Goal: Task Accomplishment & Management: Use online tool/utility

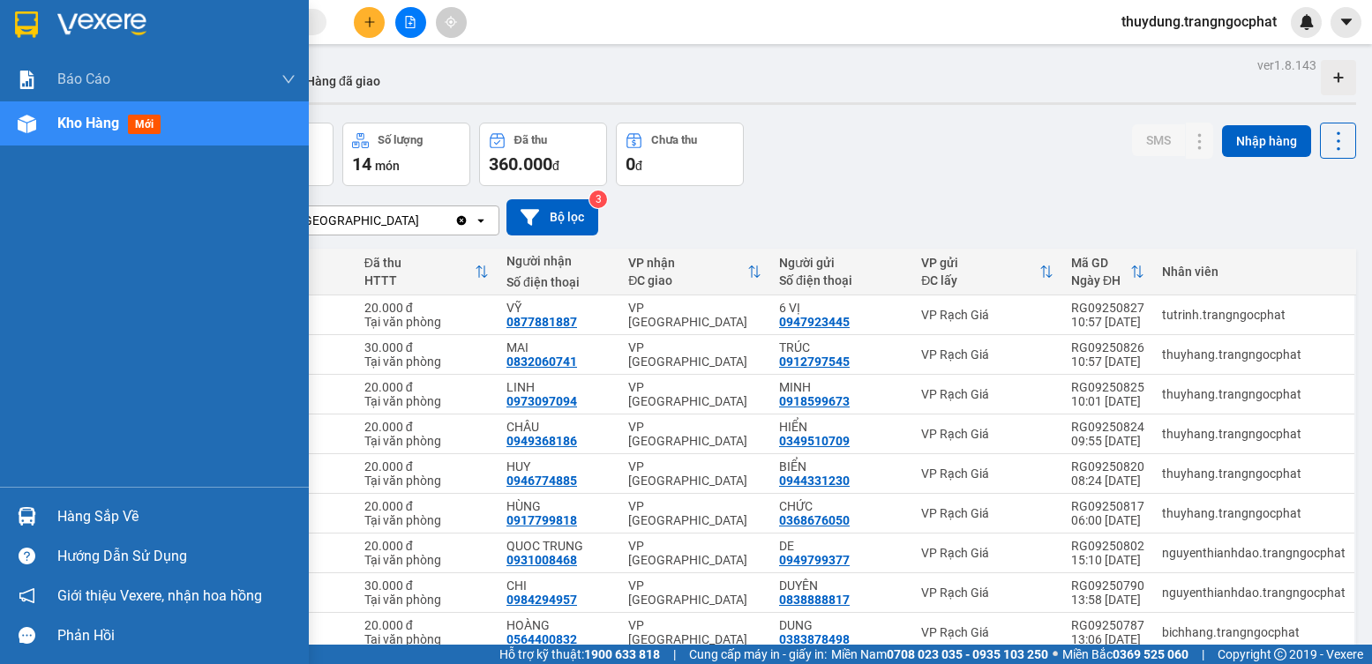
scroll to position [120, 0]
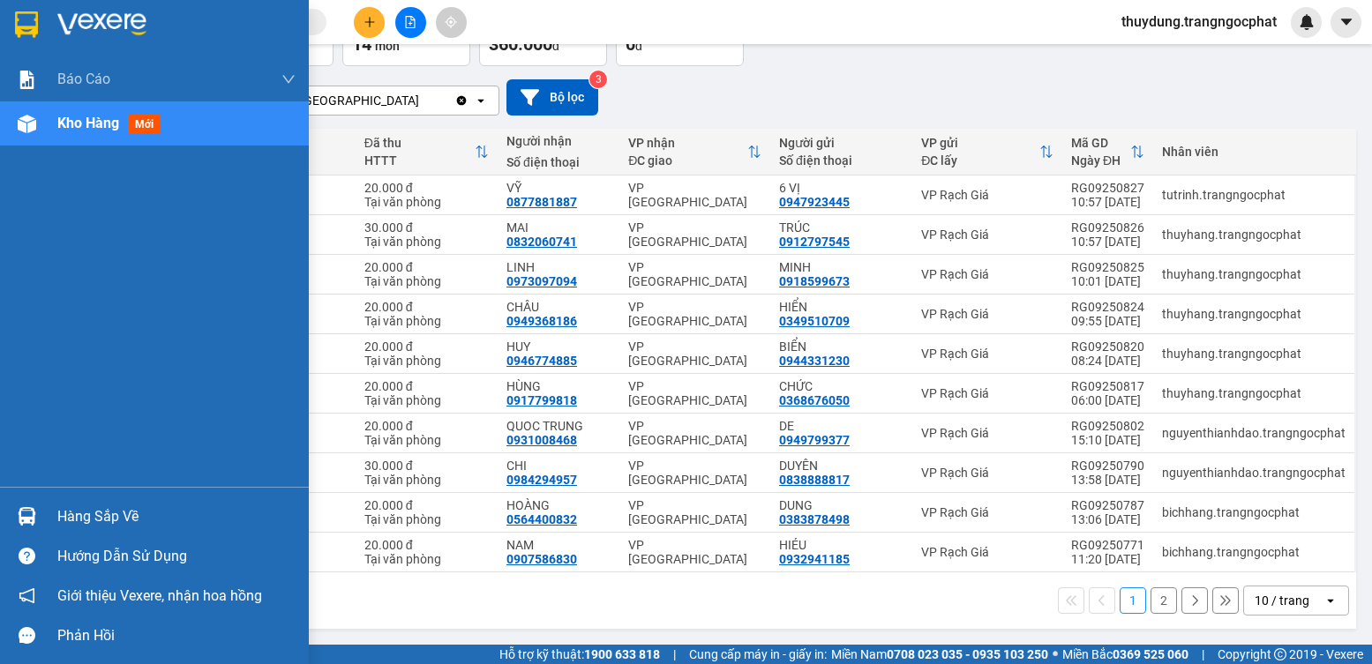
click at [82, 513] on div "Hàng sắp về" at bounding box center [176, 517] width 238 height 26
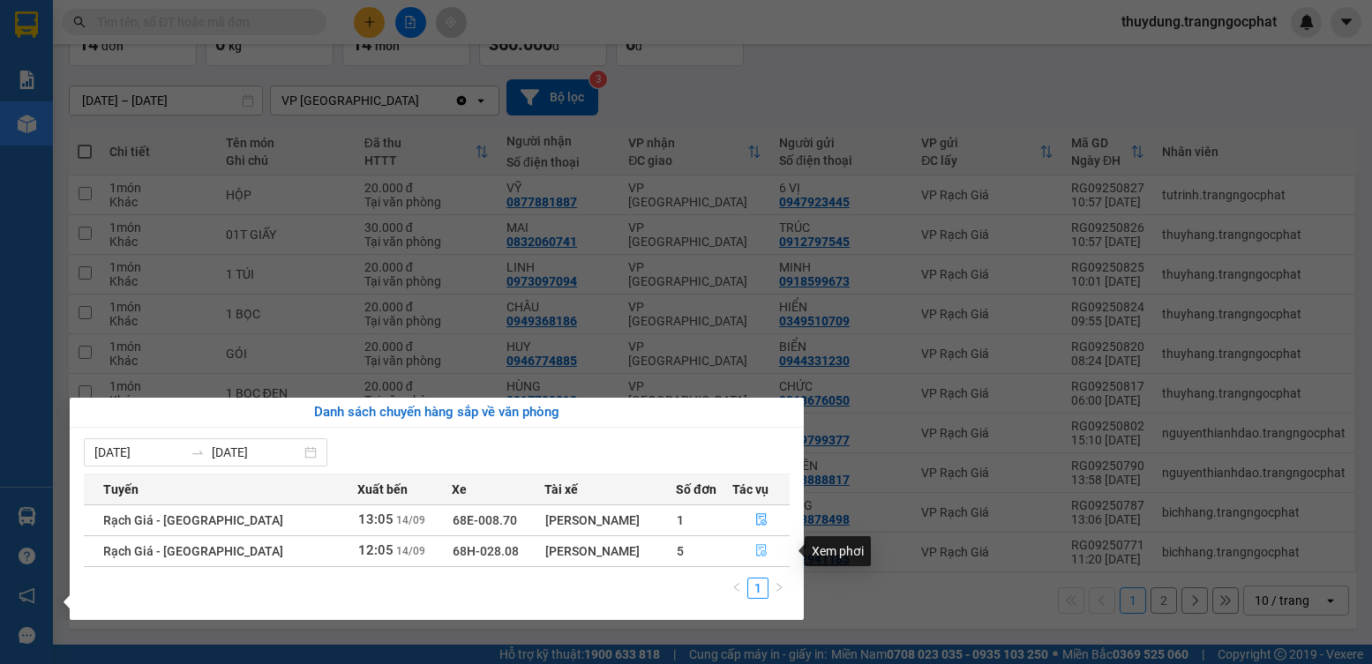
click at [755, 552] on icon "file-done" at bounding box center [761, 550] width 12 height 12
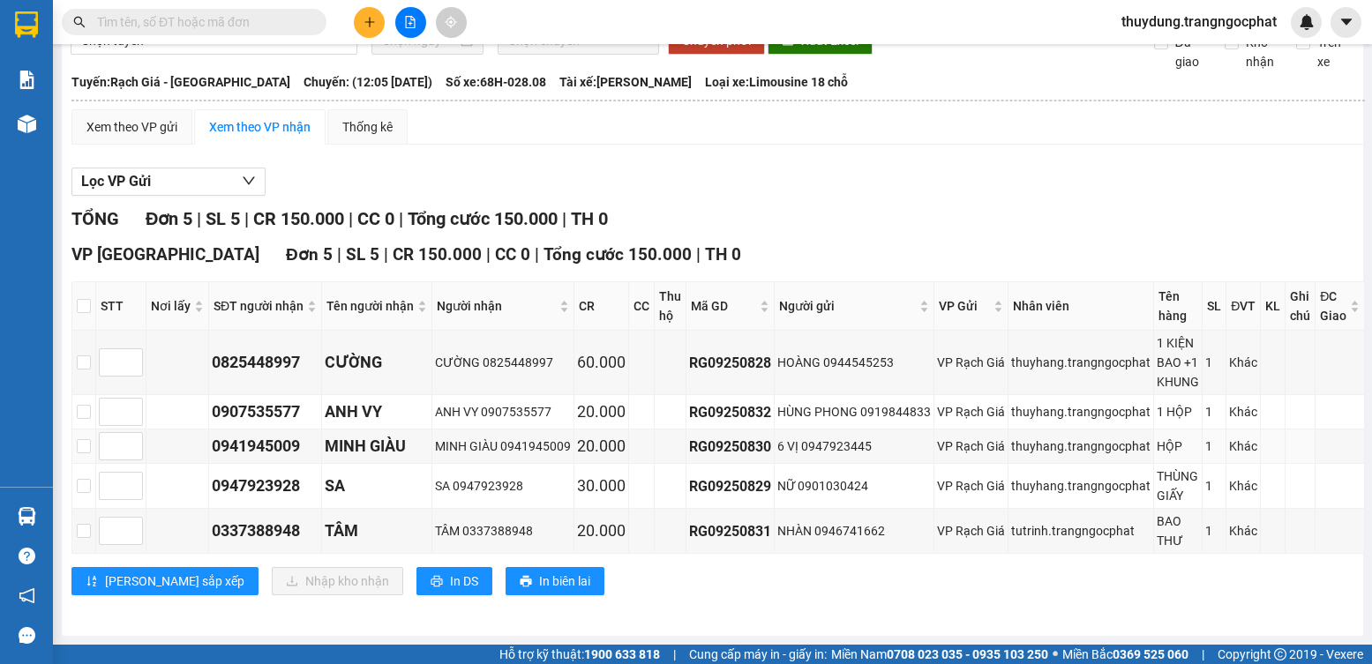
scroll to position [107, 0]
click at [84, 299] on input "checkbox" at bounding box center [84, 306] width 14 height 14
checkbox input "true"
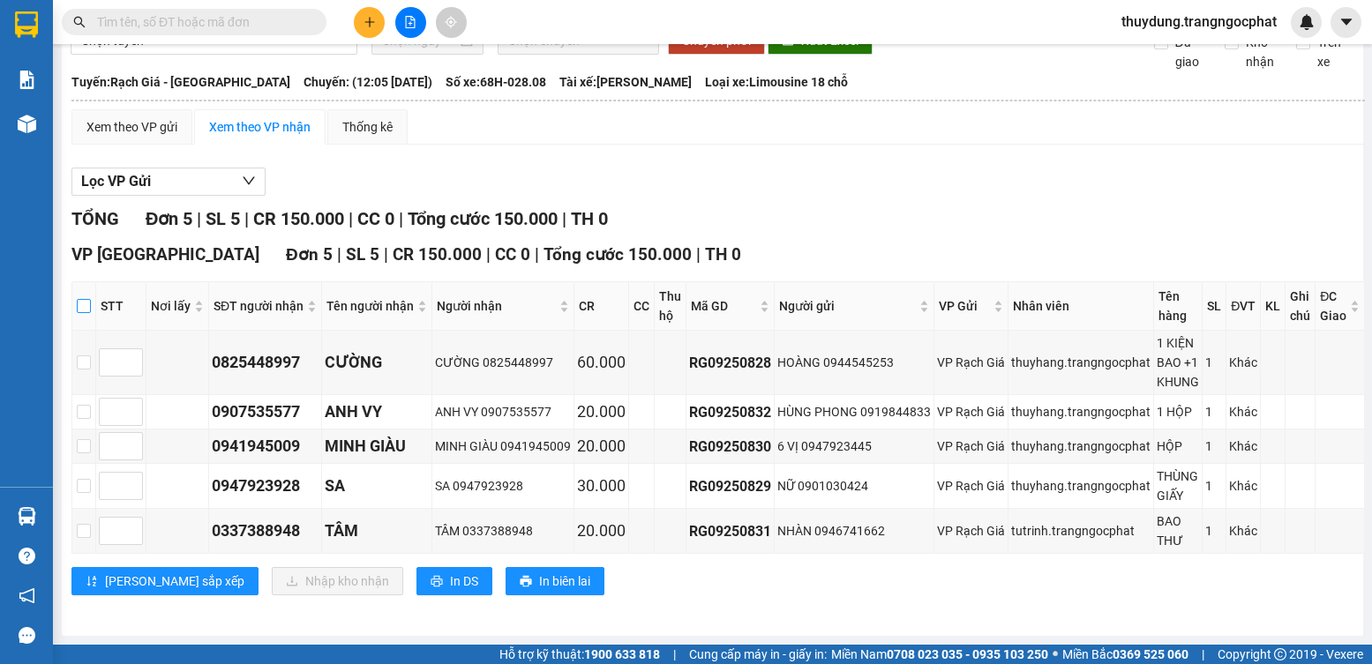
checkbox input "true"
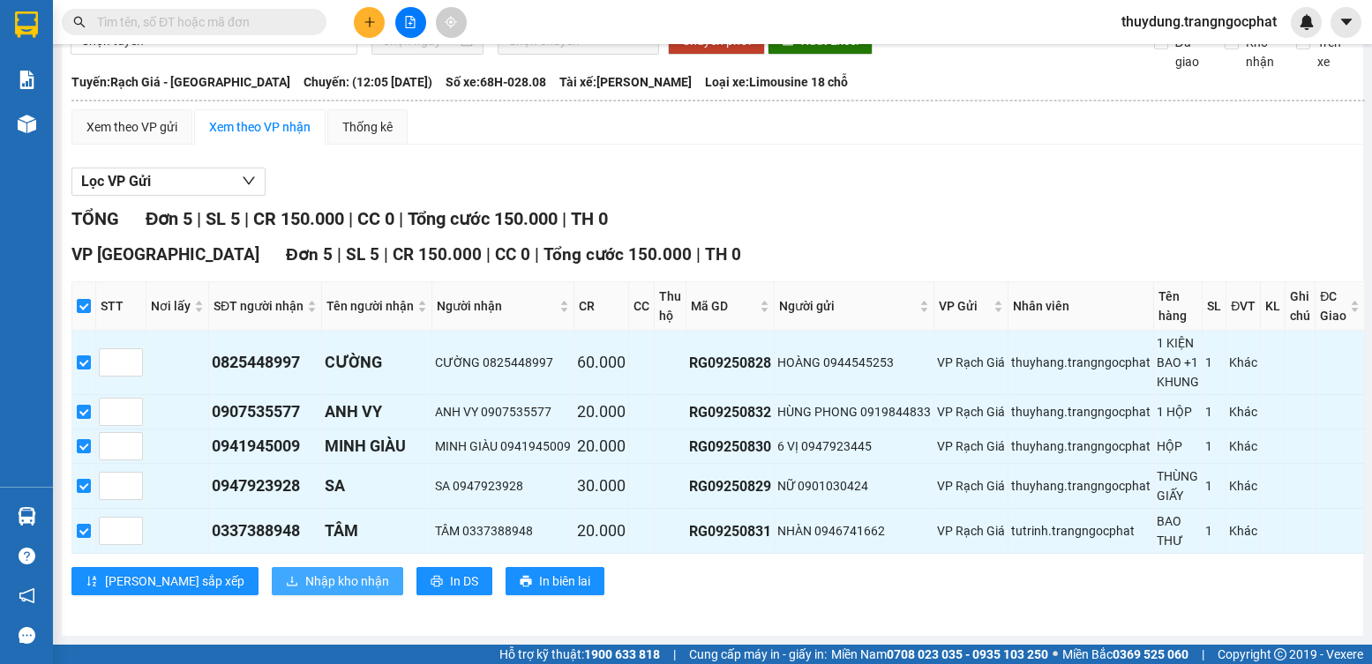
click at [305, 584] on span "Nhập kho nhận" at bounding box center [347, 581] width 84 height 19
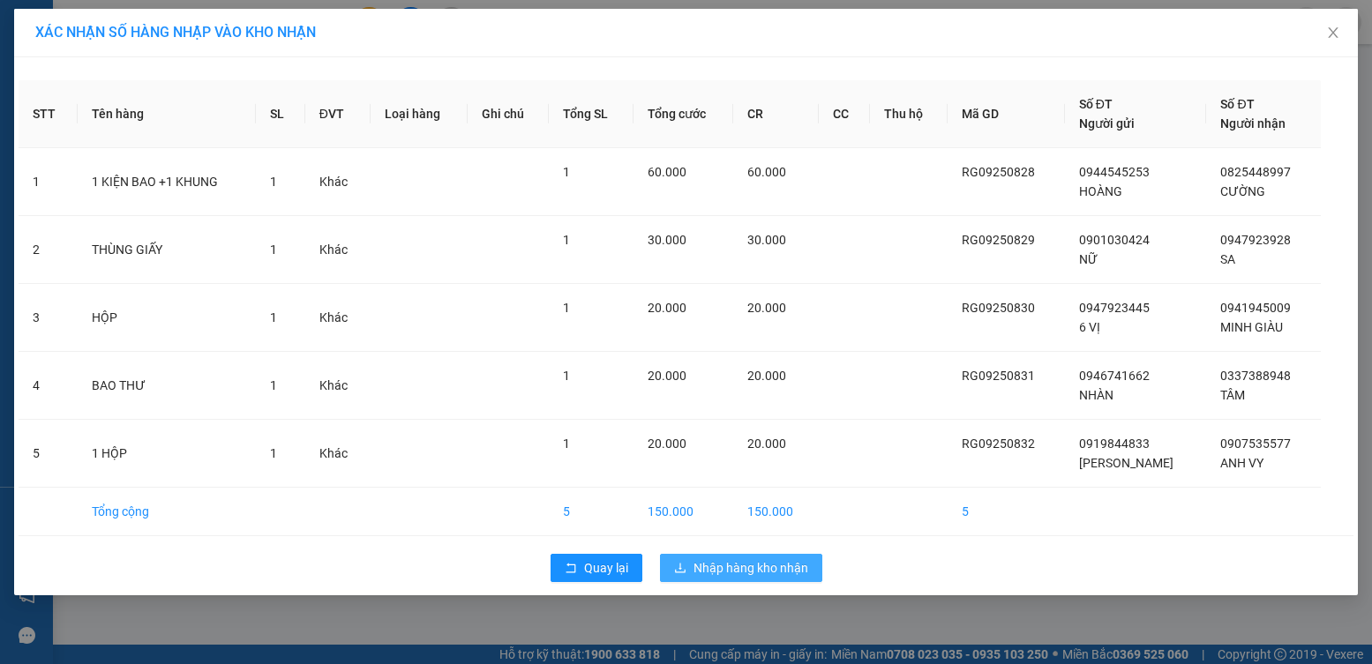
click at [721, 574] on span "Nhập hàng kho nhận" at bounding box center [751, 568] width 115 height 19
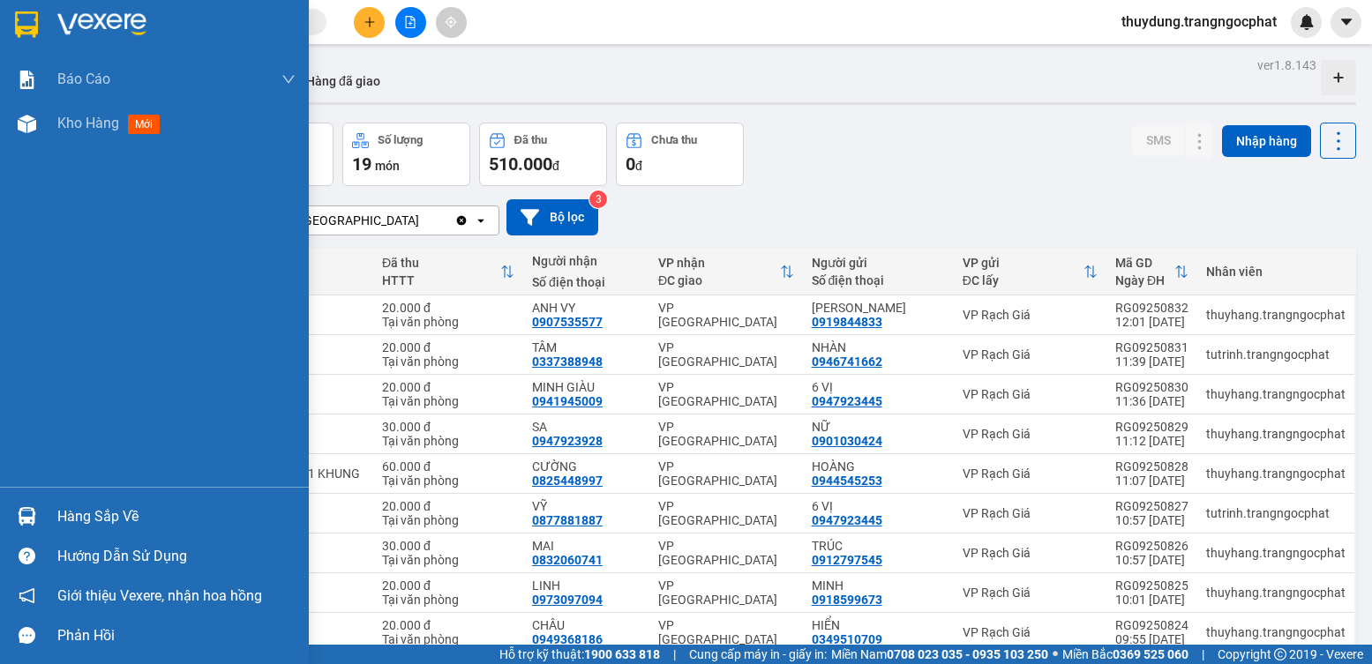
click at [108, 515] on div "Hàng sắp về" at bounding box center [176, 517] width 238 height 26
click at [22, 281] on div "Báo cáo Doanh số tạo đơn theo VP gửi mới (nhà xe) Doanh số tạo đơn theo VP gửi …" at bounding box center [154, 332] width 309 height 664
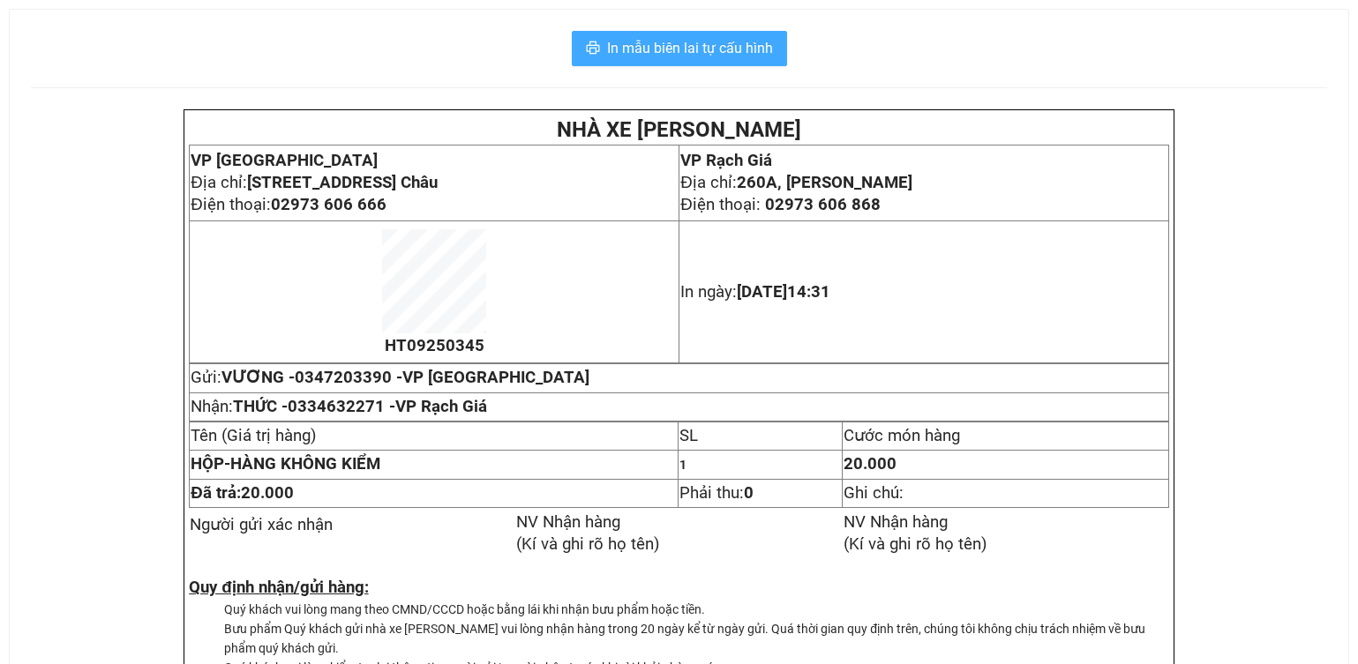
click at [652, 44] on span "In mẫu biên lai tự cấu hình" at bounding box center [690, 48] width 166 height 22
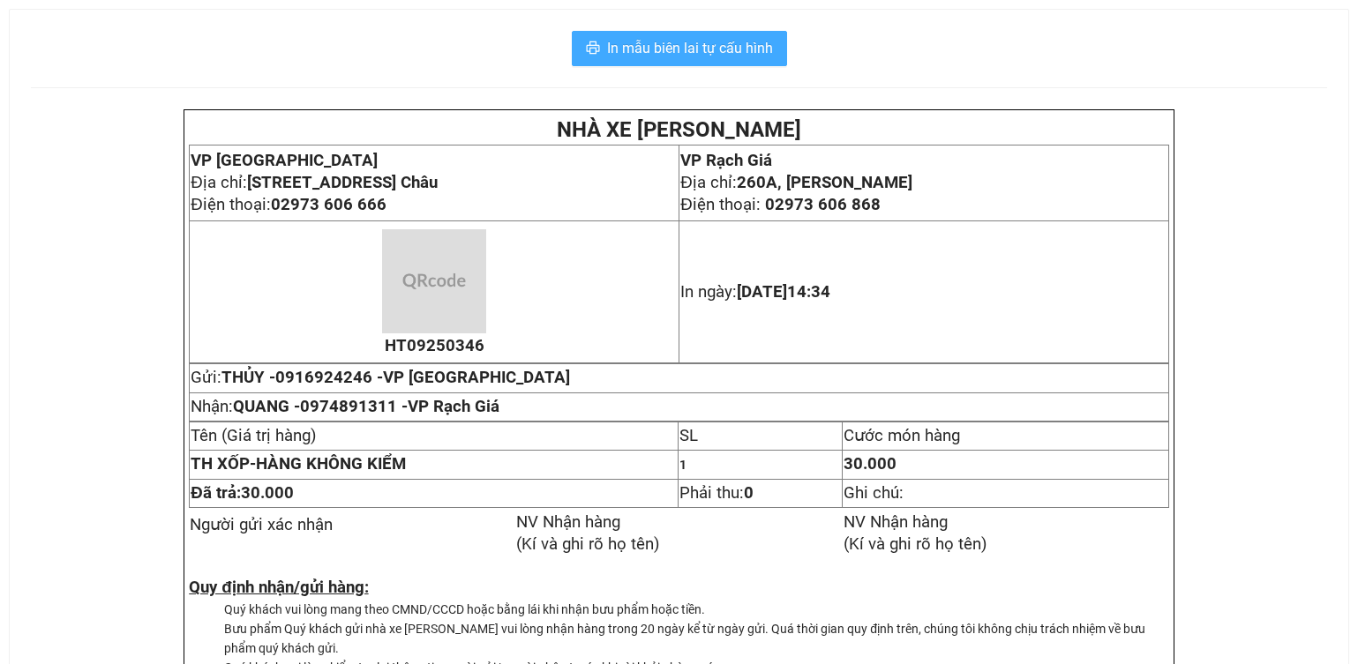
click at [682, 44] on span "In mẫu biên lai tự cấu hình" at bounding box center [690, 48] width 166 height 22
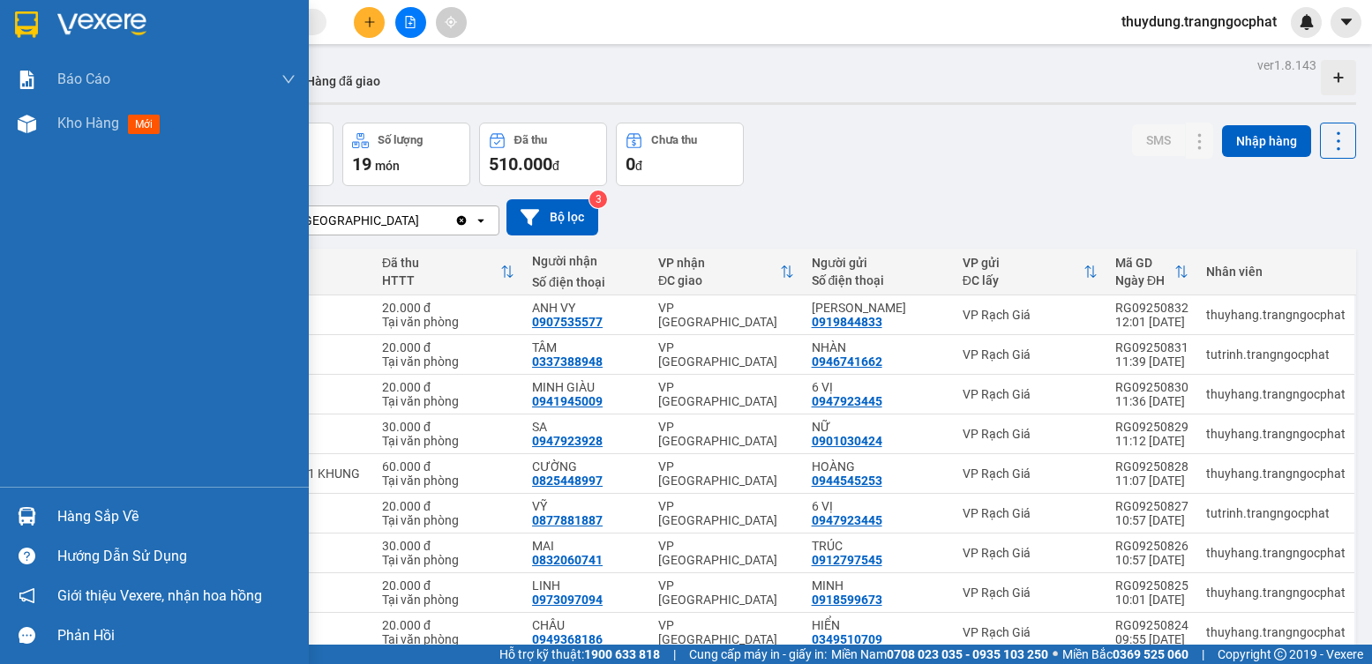
click at [92, 514] on div "Hàng sắp về" at bounding box center [176, 517] width 238 height 26
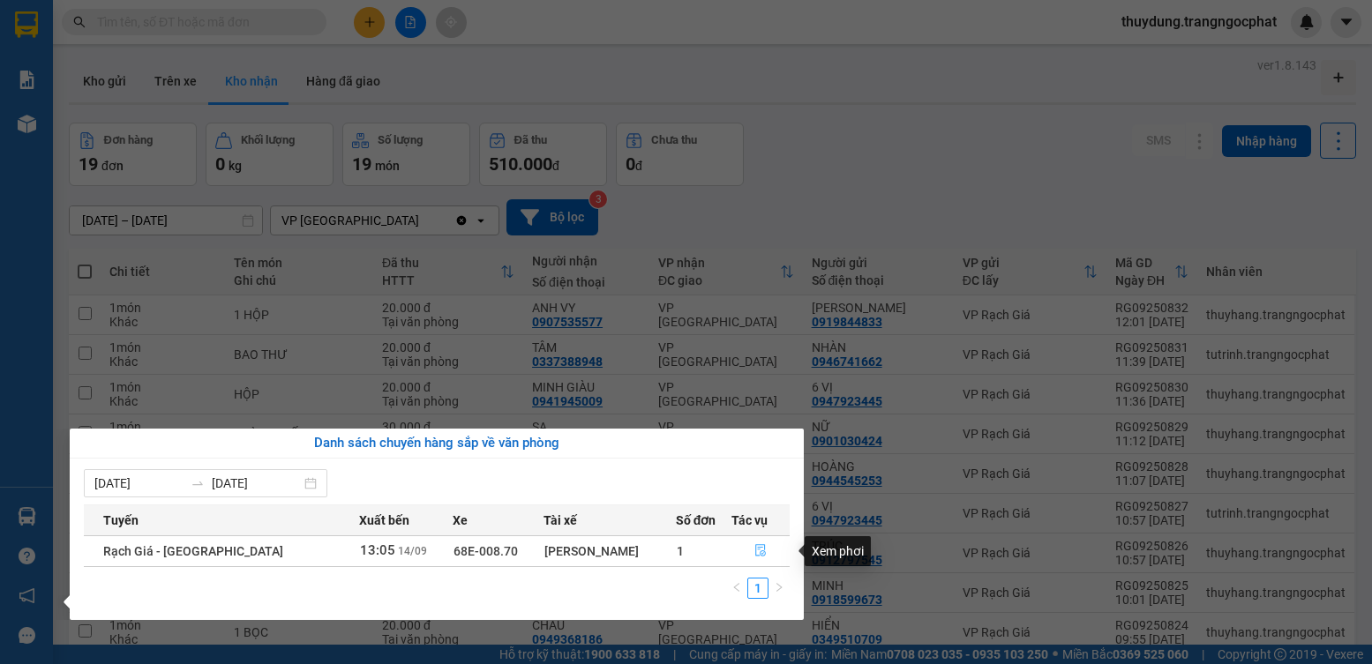
click at [758, 554] on icon "file-done" at bounding box center [760, 550] width 12 height 12
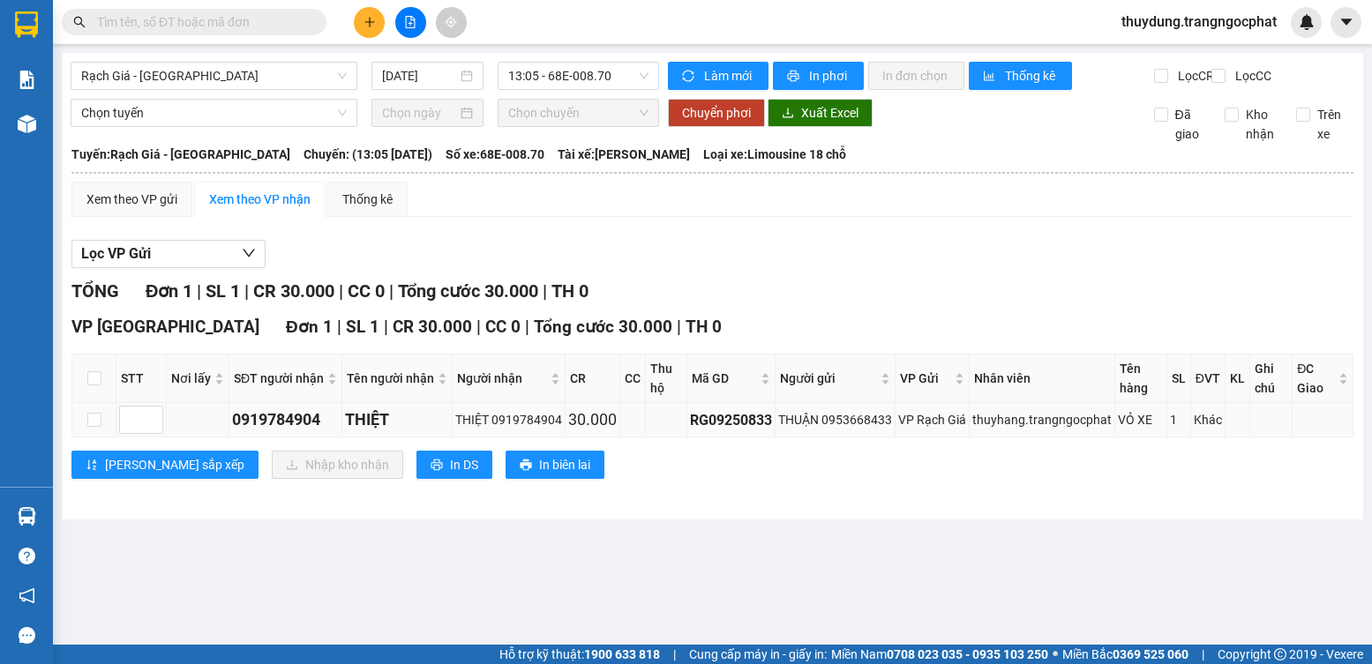
click at [296, 432] on div "0919784904" at bounding box center [285, 420] width 107 height 25
copy div "0919784904"
click at [94, 386] on input "checkbox" at bounding box center [94, 378] width 14 height 14
checkbox input "true"
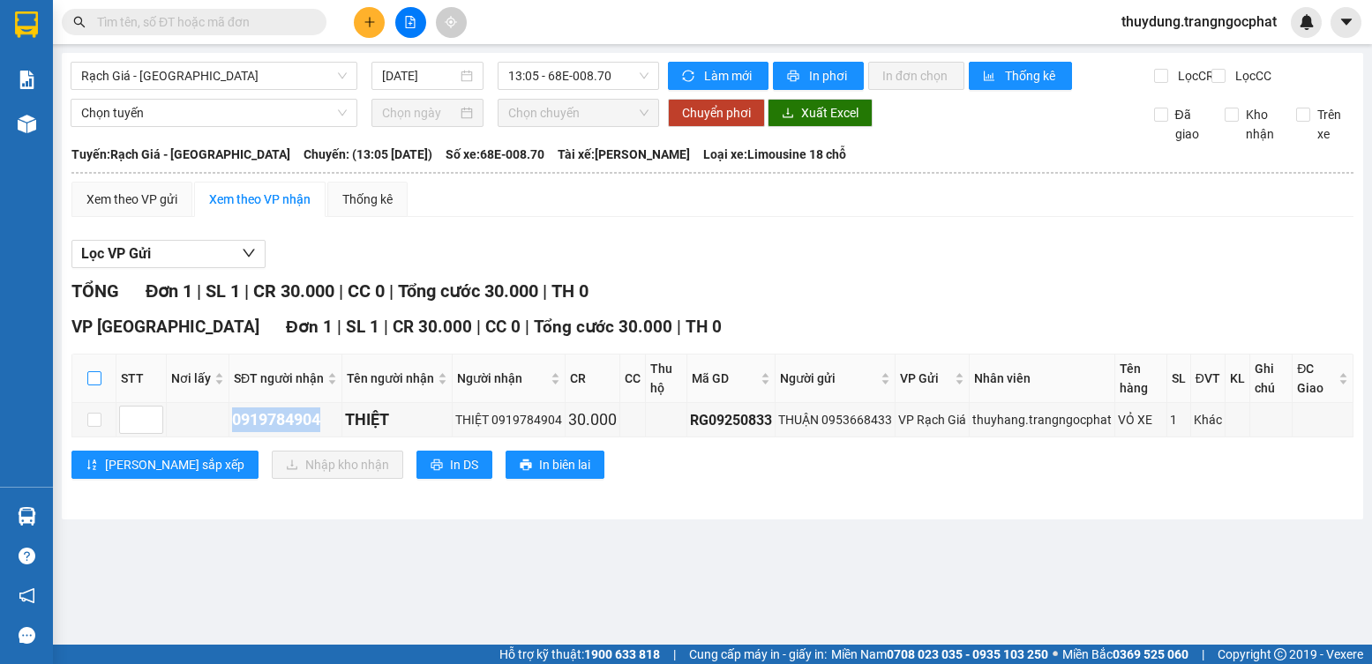
checkbox input "true"
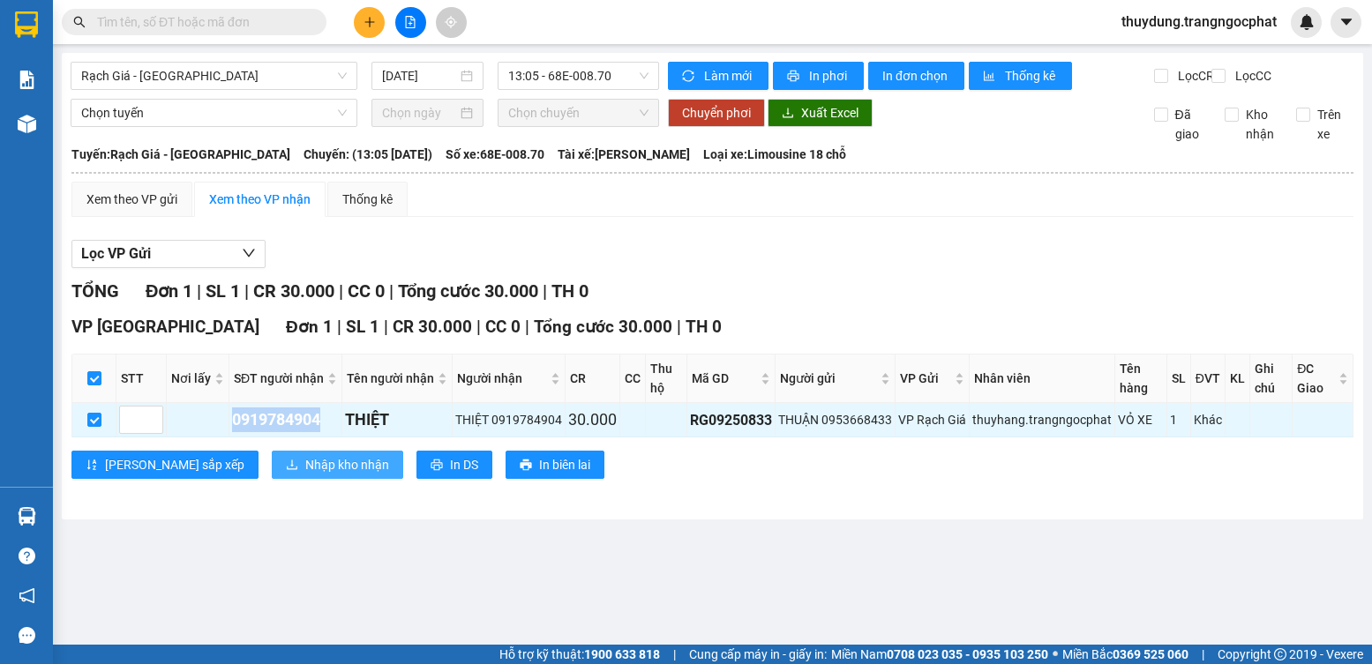
click at [305, 475] on span "Nhập kho nhận" at bounding box center [347, 464] width 84 height 19
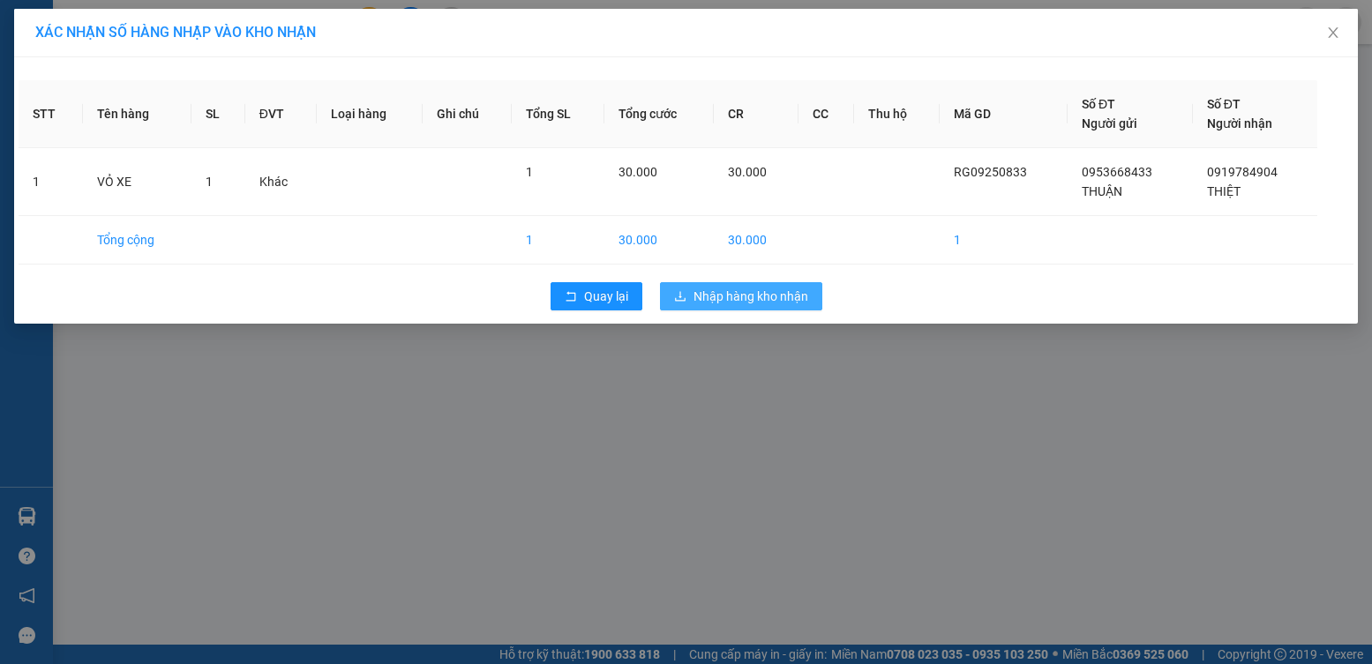
click at [753, 293] on span "Nhập hàng kho nhận" at bounding box center [751, 296] width 115 height 19
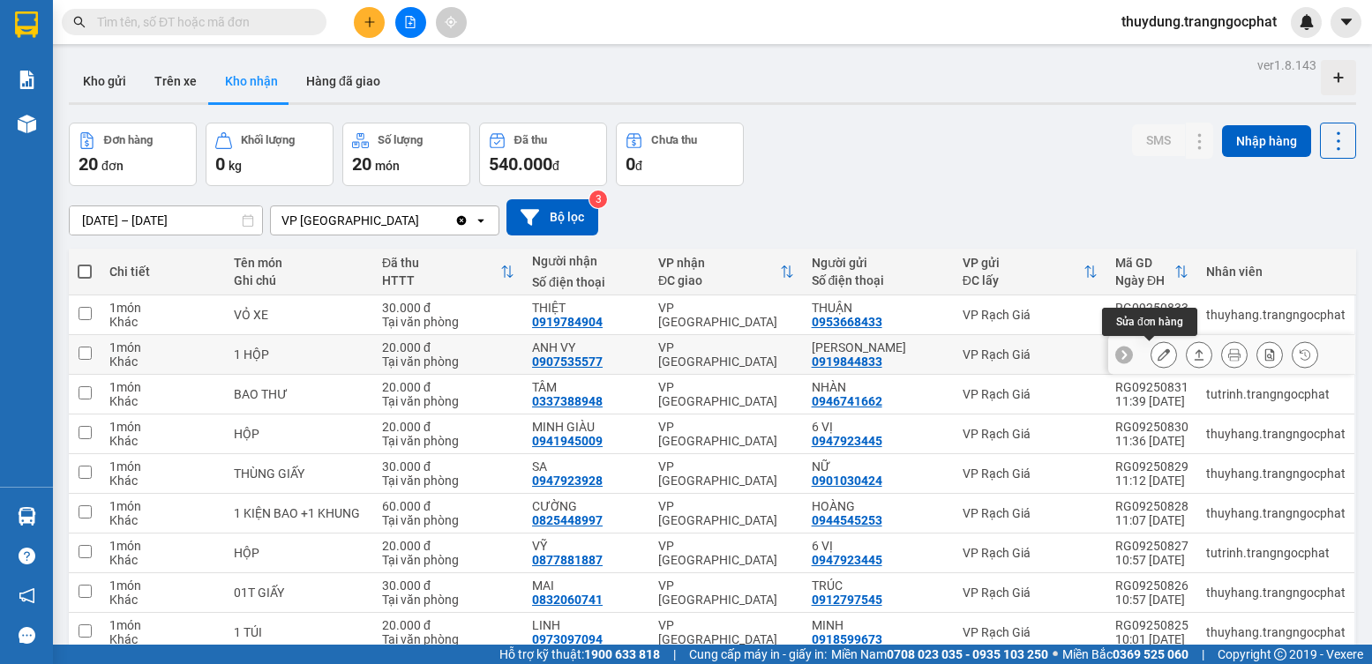
click at [1193, 349] on icon at bounding box center [1199, 355] width 12 height 12
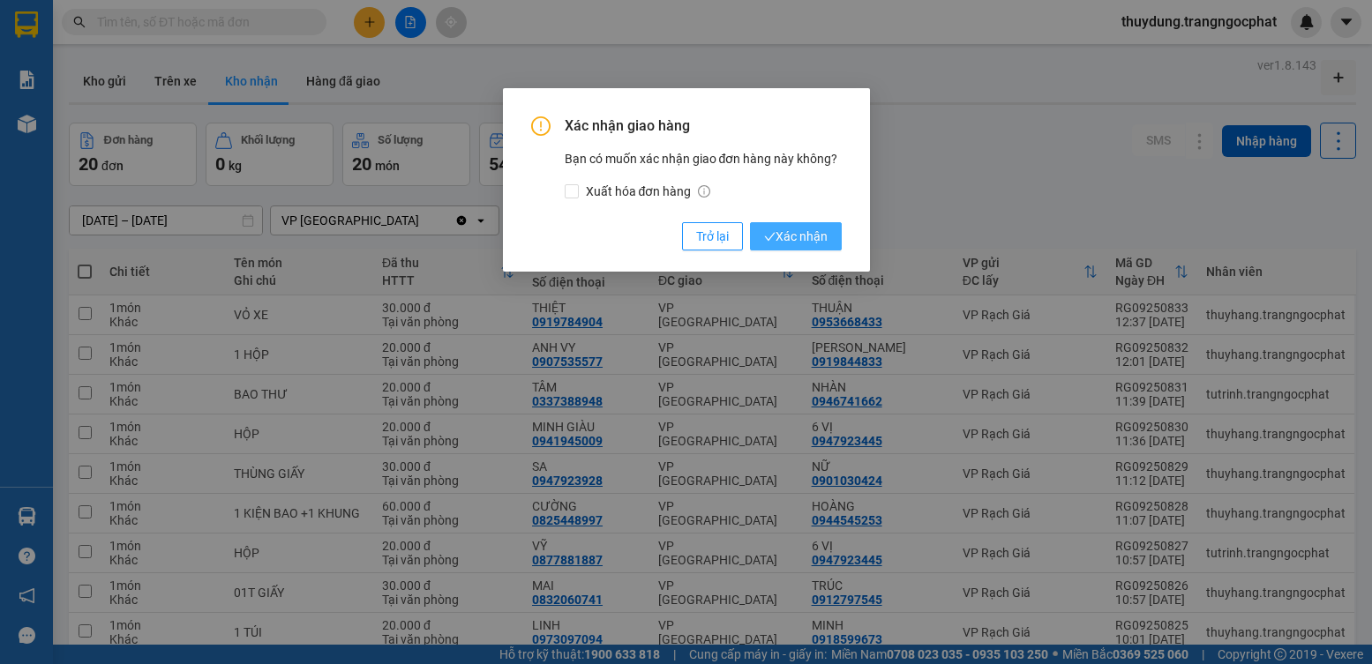
click at [819, 237] on span "Xác nhận" at bounding box center [796, 236] width 64 height 19
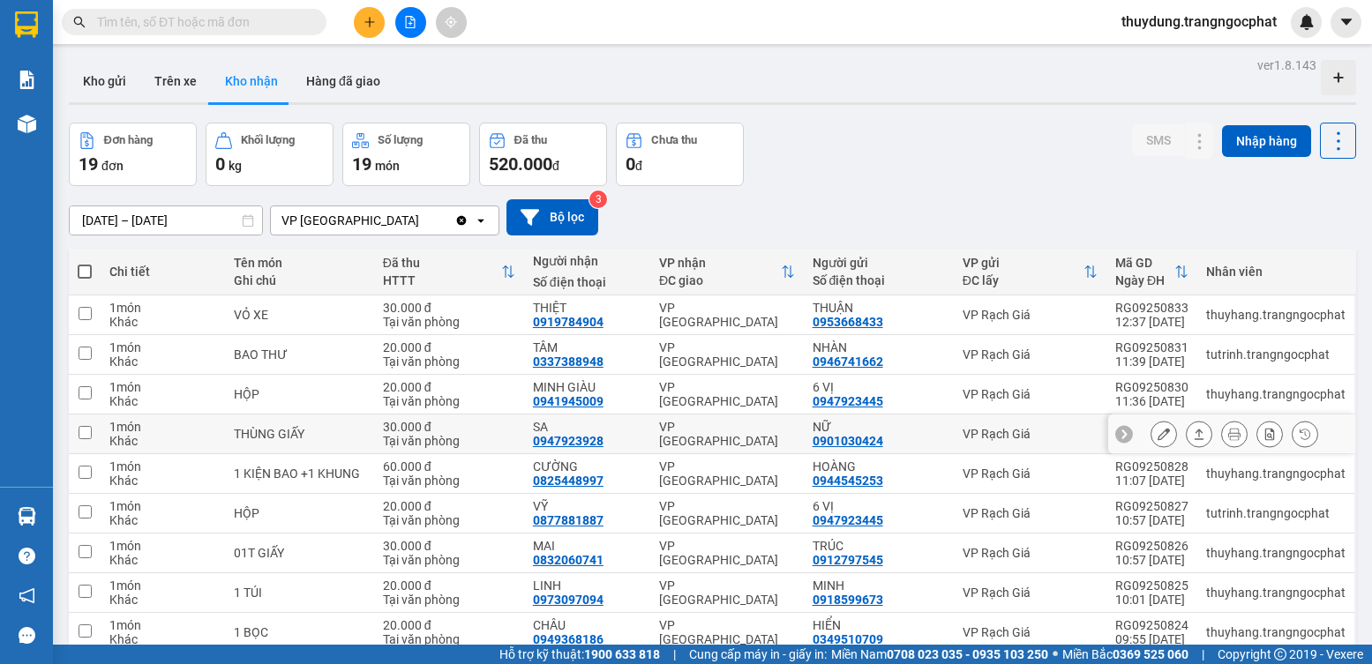
scroll to position [120, 0]
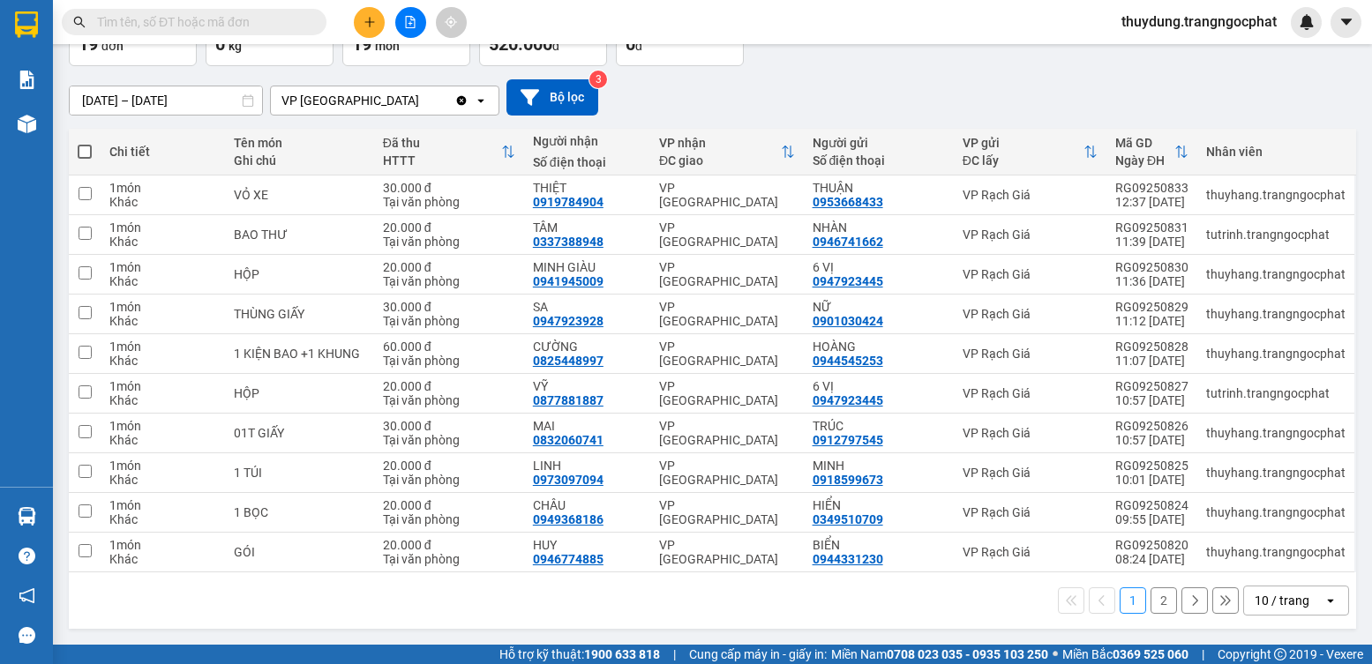
click at [1122, 606] on button "1" at bounding box center [1133, 601] width 26 height 26
click at [1151, 606] on button "2" at bounding box center [1164, 601] width 26 height 26
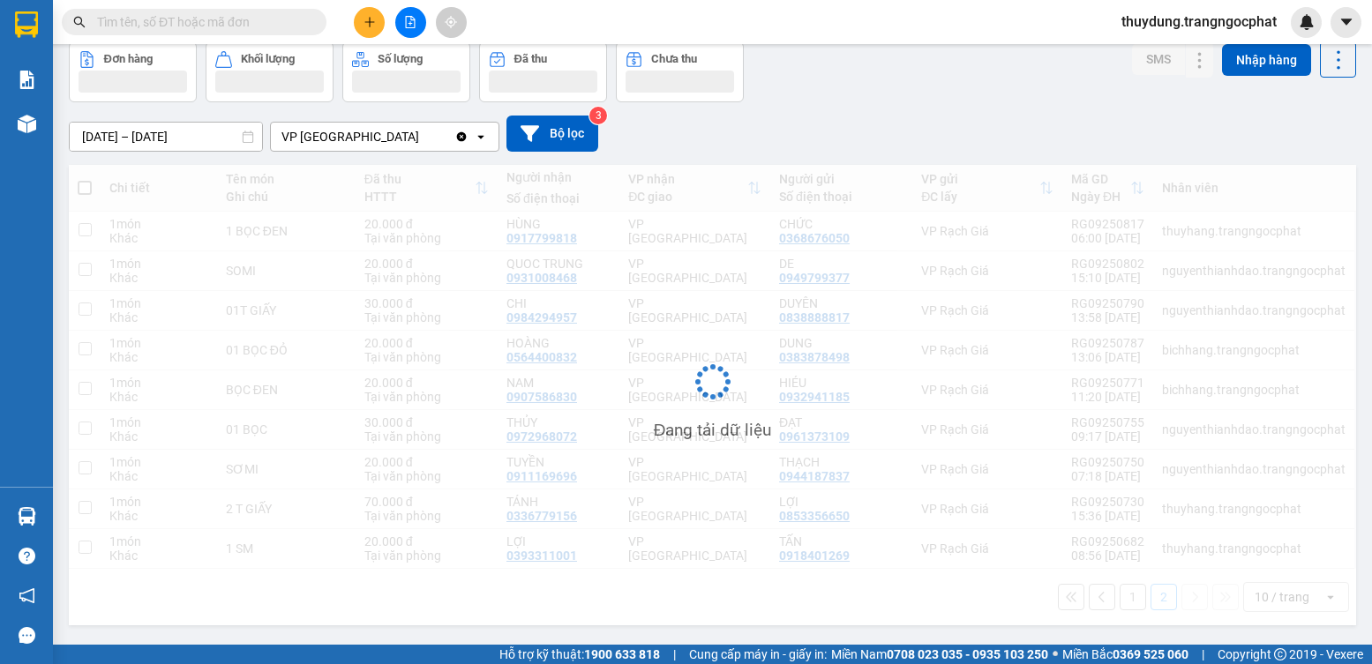
scroll to position [81, 0]
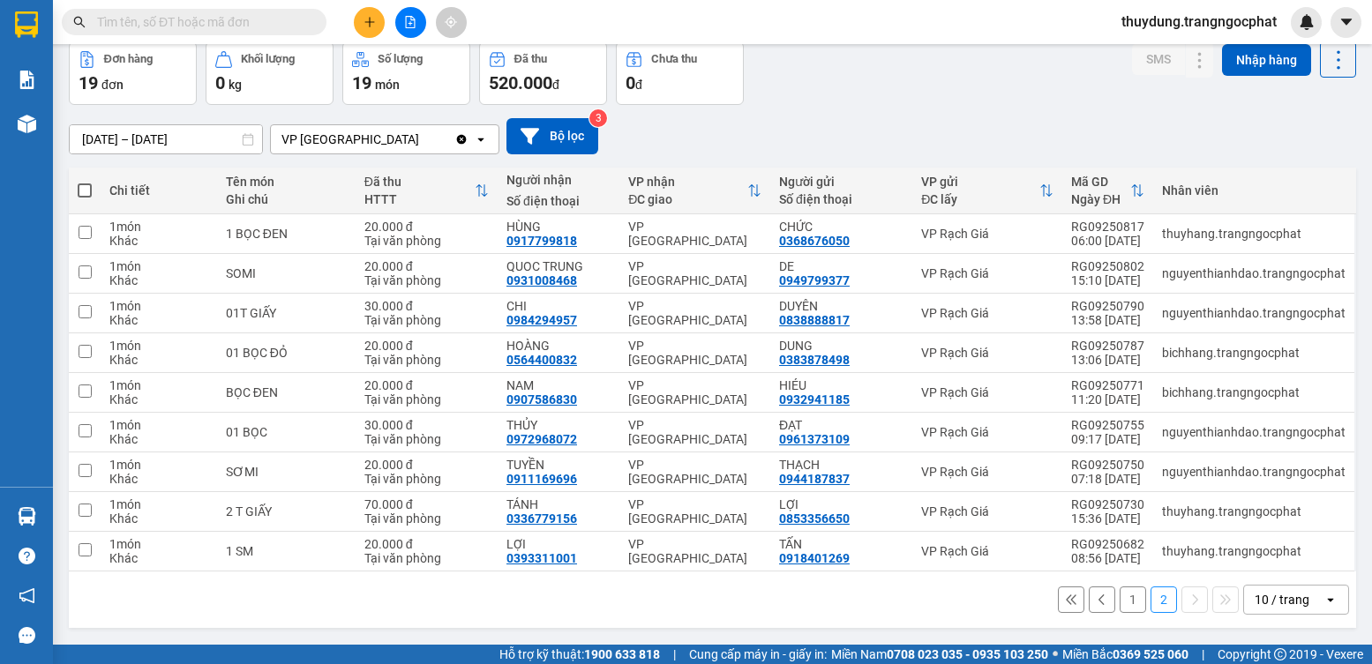
click at [1120, 597] on button "1" at bounding box center [1133, 600] width 26 height 26
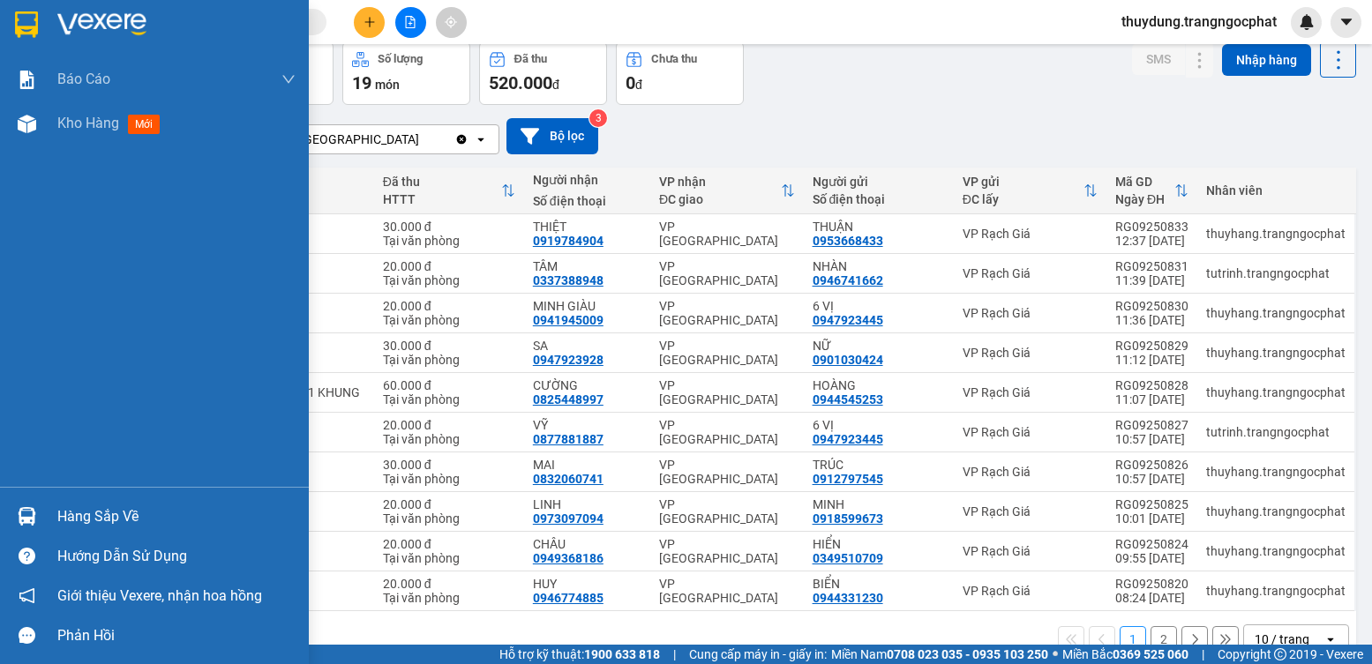
click at [134, 517] on div "Hàng sắp về" at bounding box center [176, 517] width 238 height 26
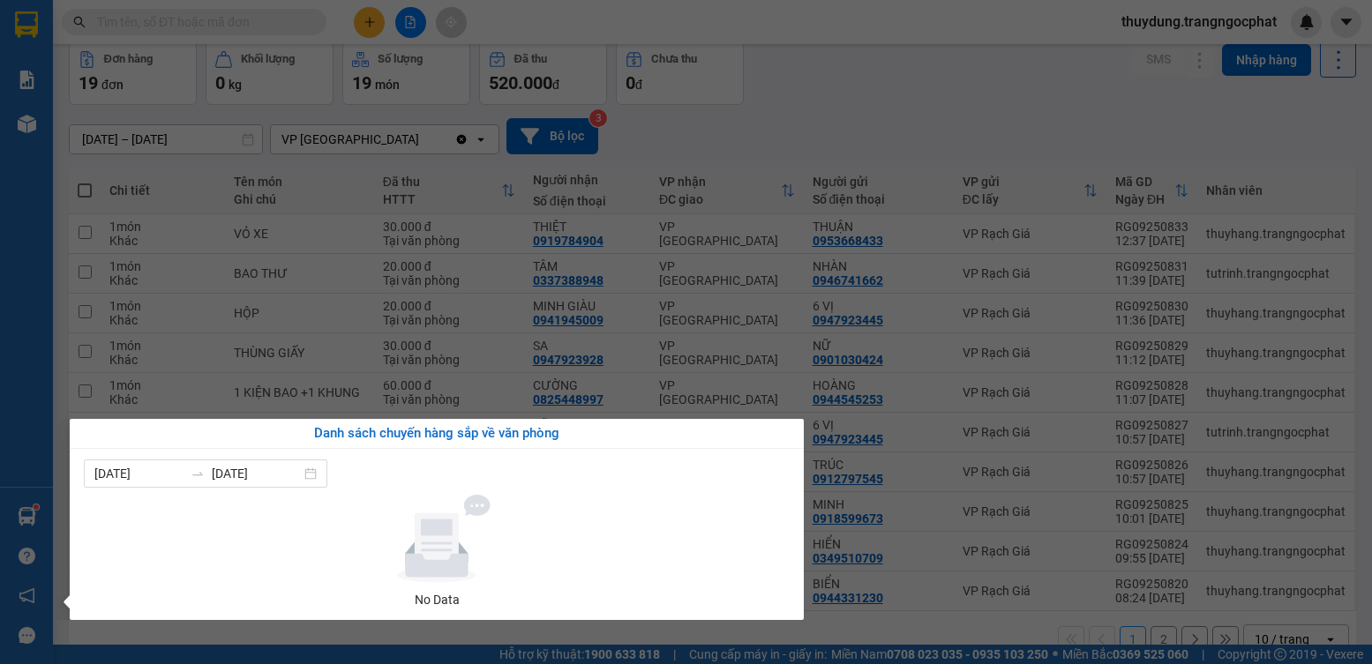
click at [15, 485] on div "Báo cáo Doanh số tạo đơn theo VP gửi mới (nhà xe) Doanh số tạo đơn theo VP gửi …" at bounding box center [26, 332] width 53 height 664
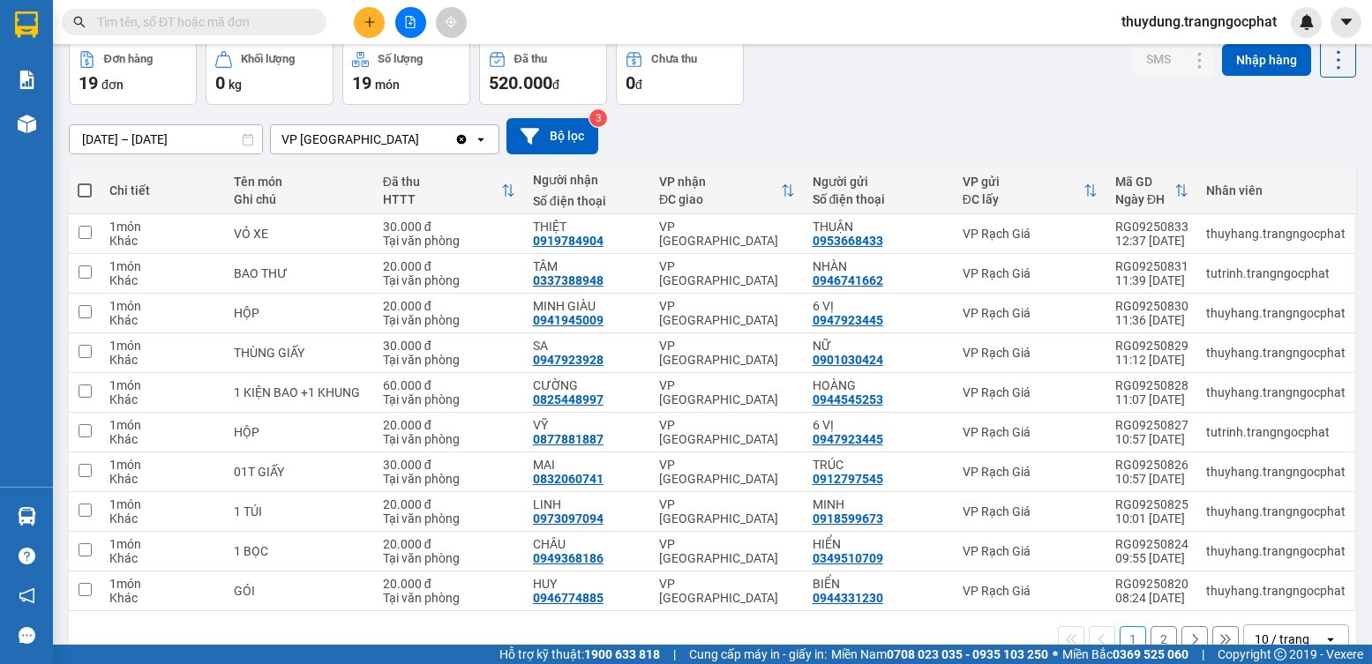
scroll to position [0, 0]
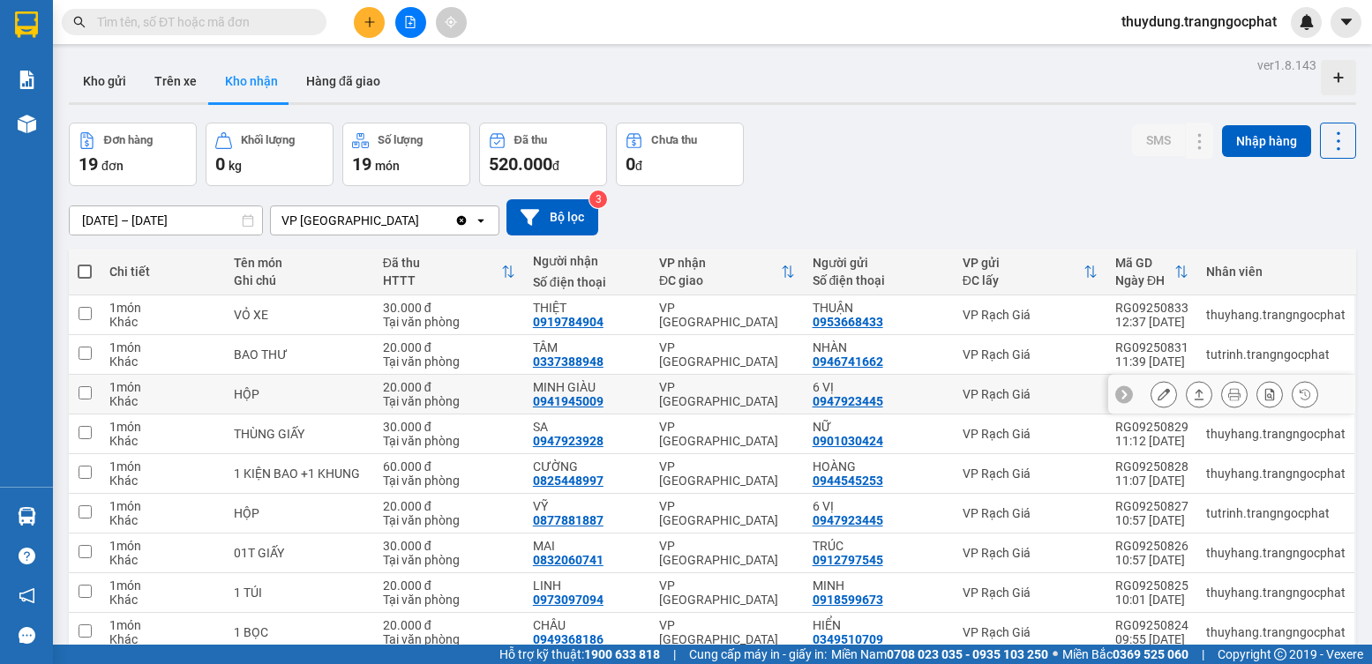
click at [1188, 403] on button at bounding box center [1199, 394] width 25 height 31
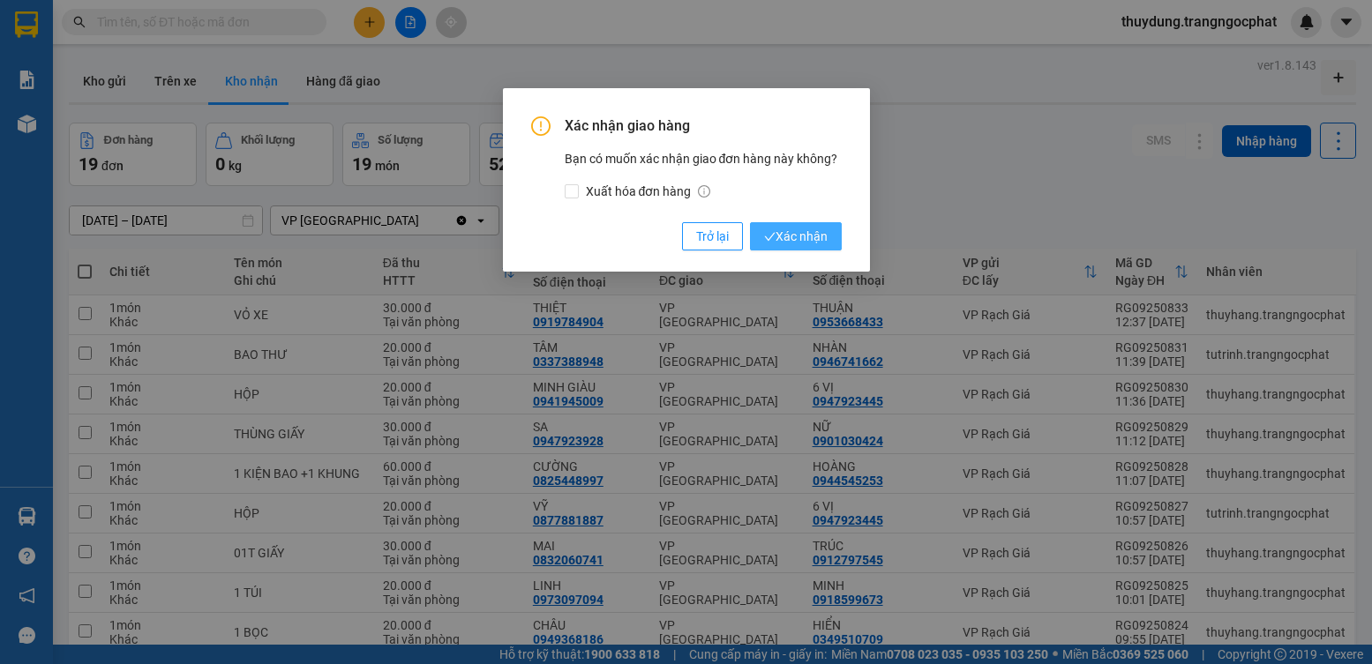
click at [841, 244] on button "Xác nhận" at bounding box center [796, 236] width 92 height 28
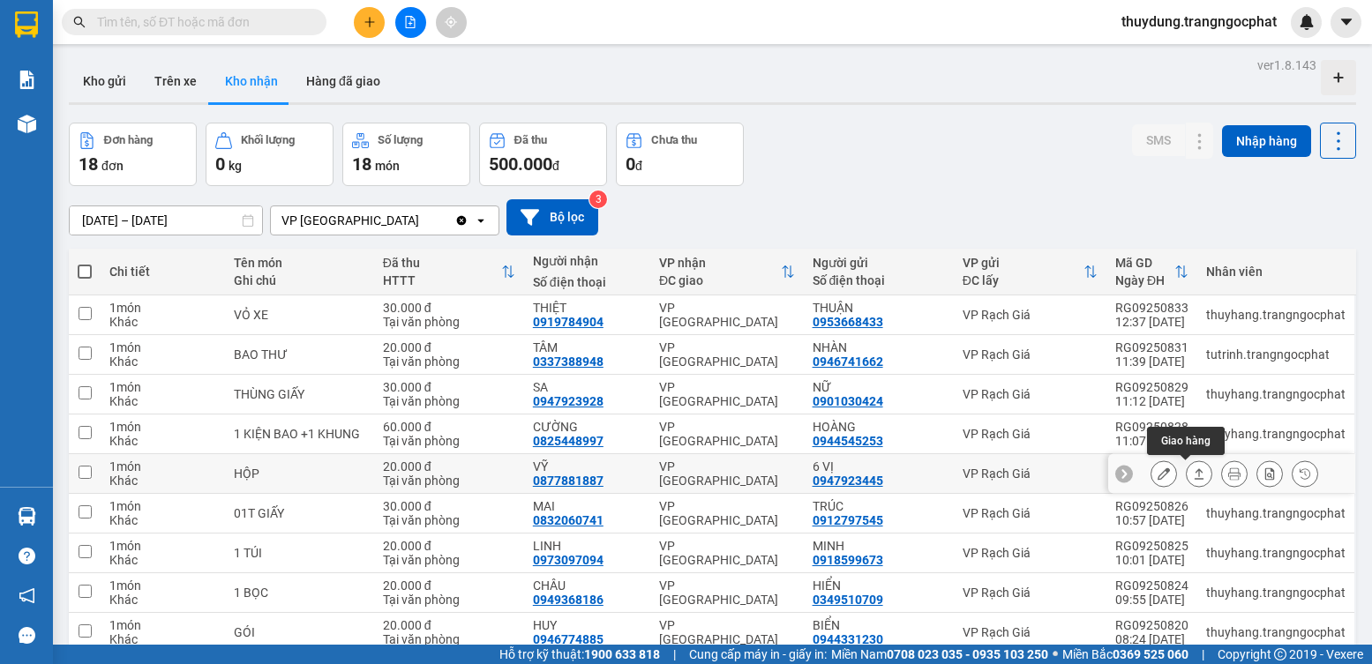
click at [1187, 477] on button at bounding box center [1199, 474] width 25 height 31
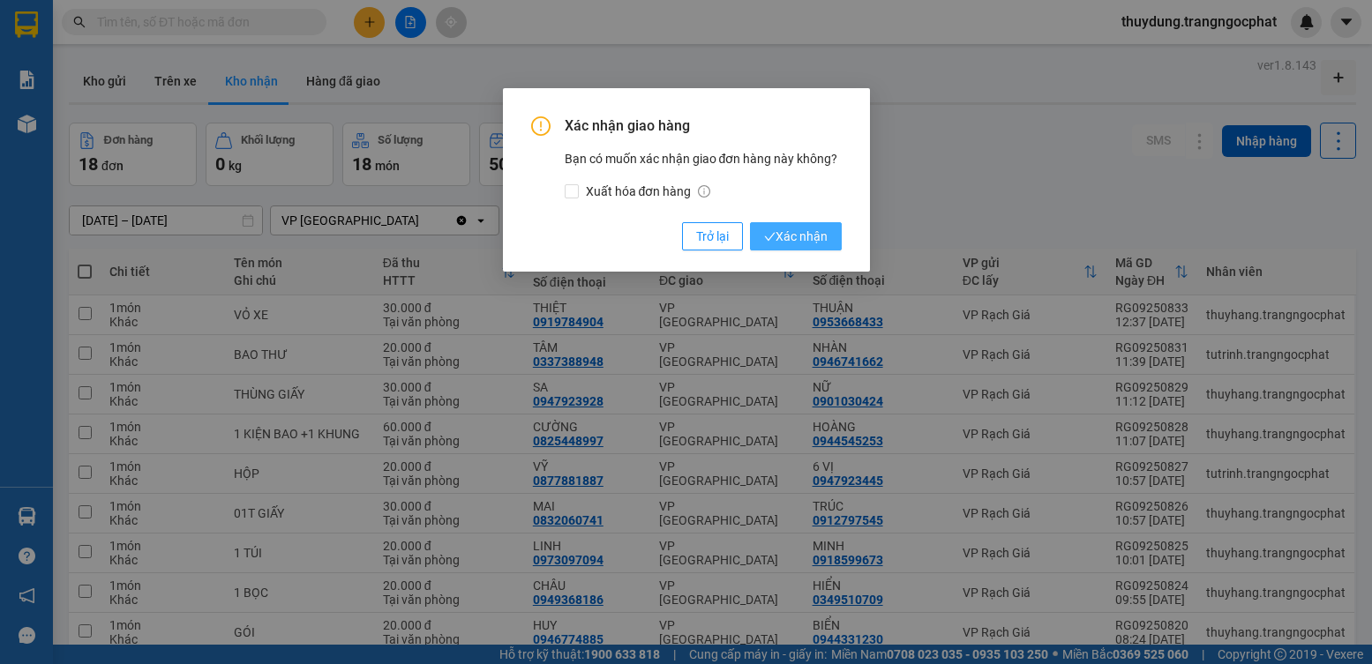
click at [808, 229] on span "Xác nhận" at bounding box center [796, 236] width 64 height 19
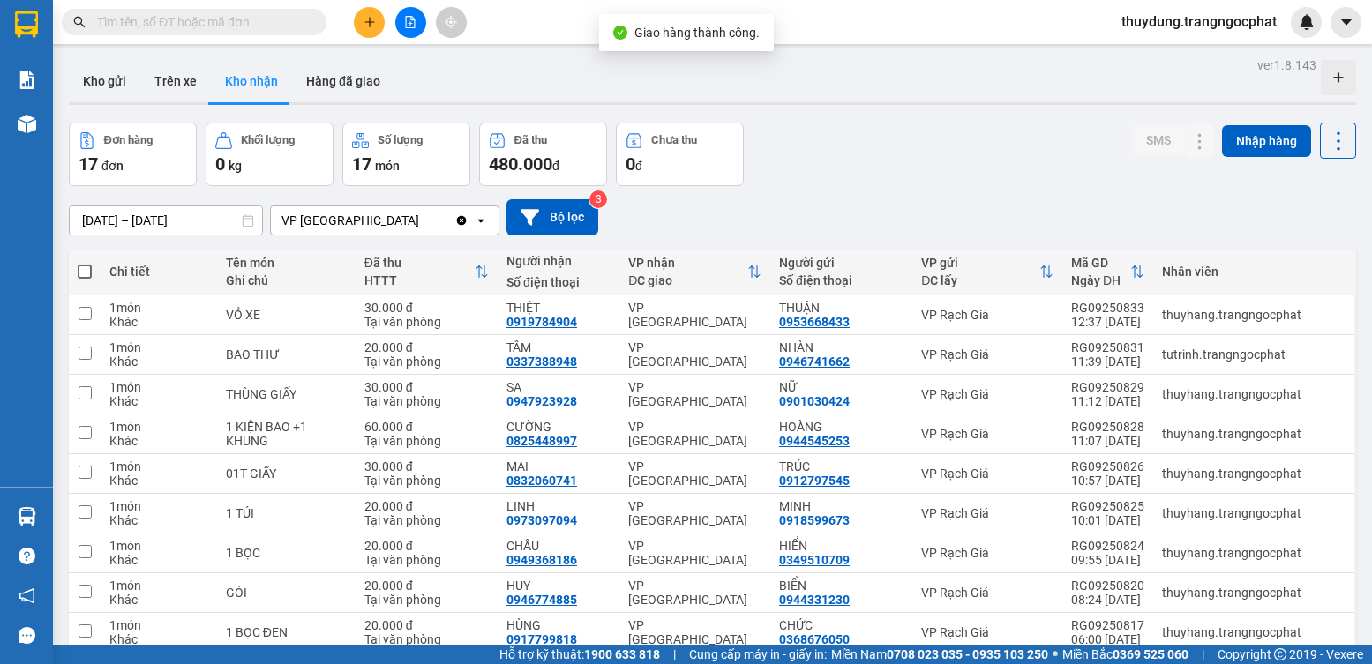
scroll to position [88, 0]
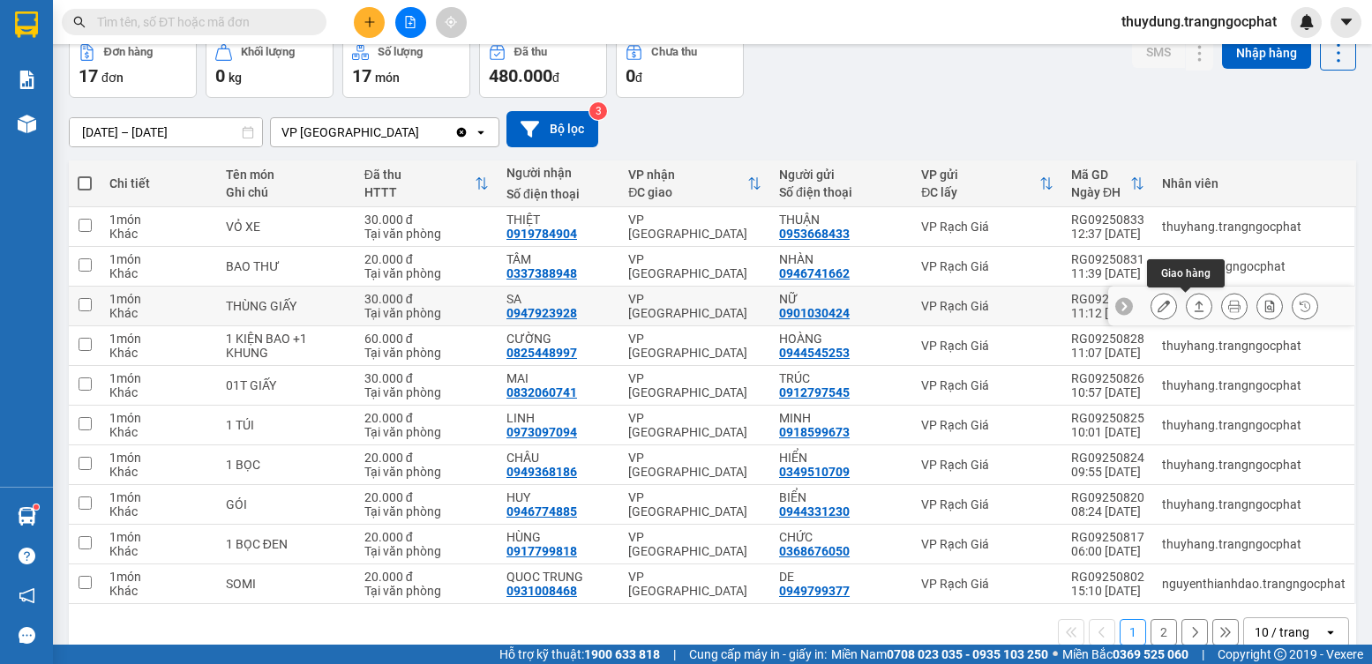
click at [1193, 308] on icon at bounding box center [1199, 306] width 12 height 12
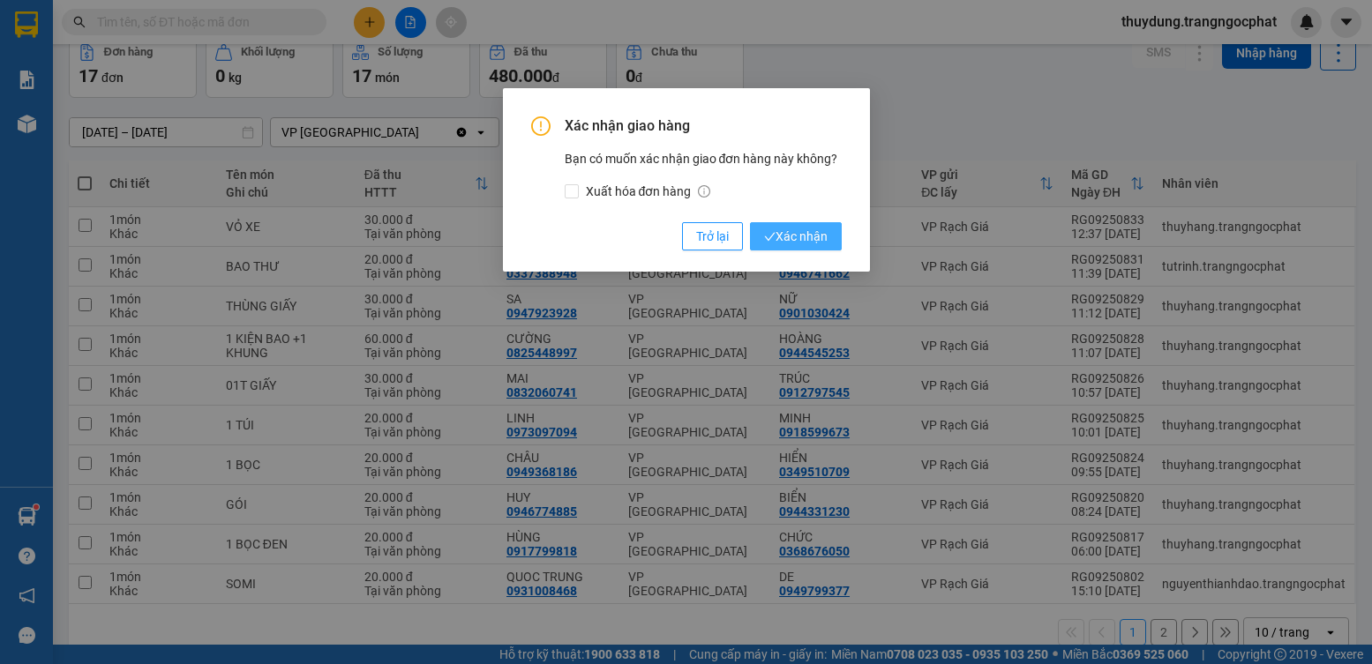
click at [834, 239] on button "Xác nhận" at bounding box center [796, 236] width 92 height 28
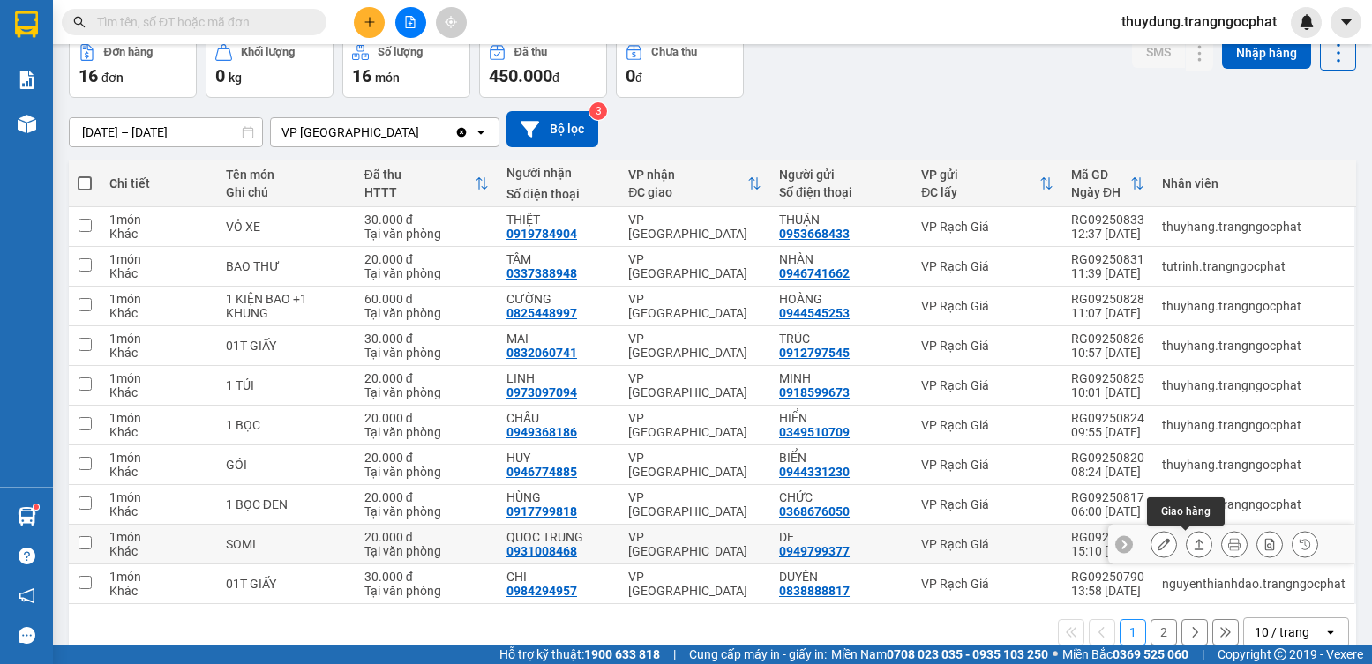
click at [1193, 541] on icon at bounding box center [1199, 544] width 12 height 12
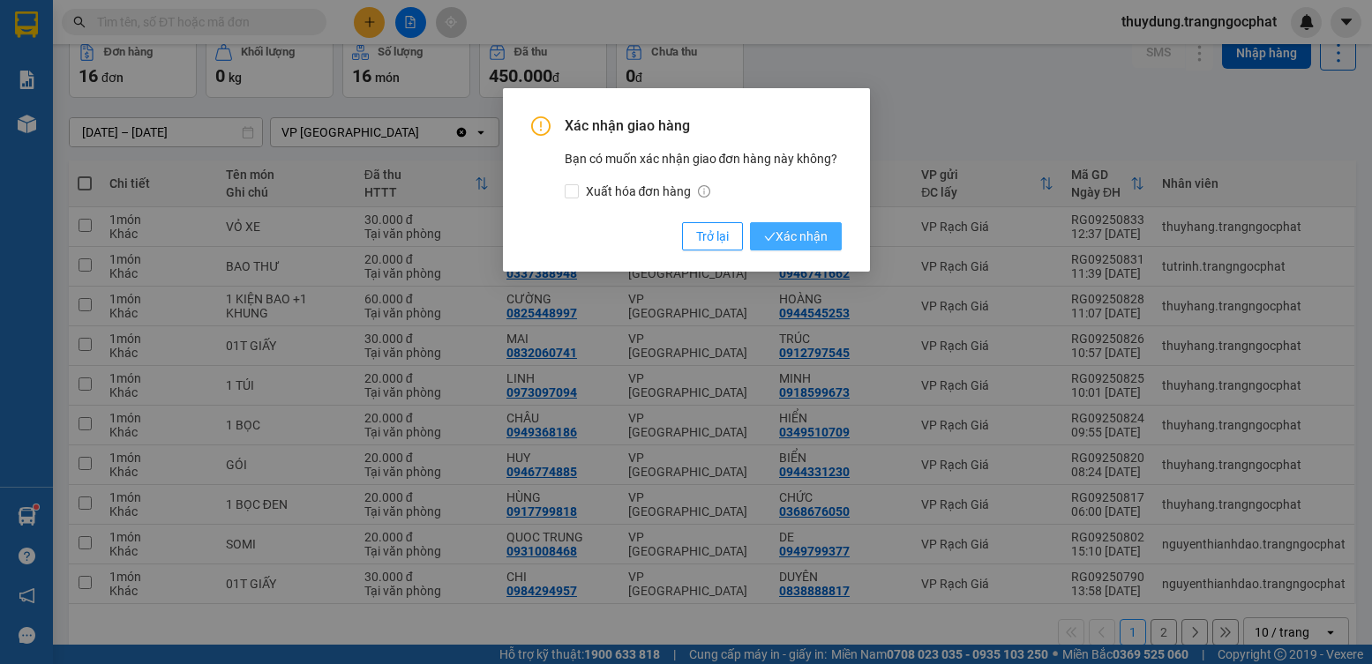
click at [807, 241] on span "Xác nhận" at bounding box center [796, 236] width 64 height 19
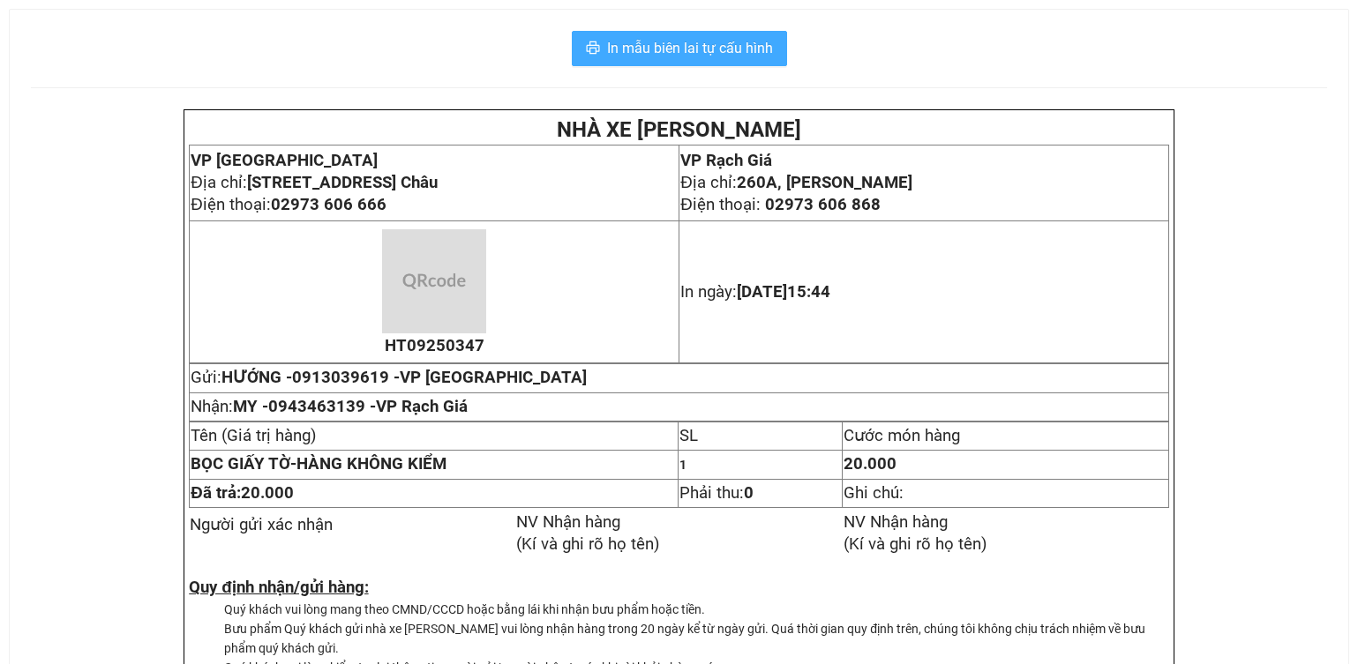
click at [746, 48] on span "In mẫu biên lai tự cấu hình" at bounding box center [690, 48] width 166 height 22
